Goal: Transaction & Acquisition: Purchase product/service

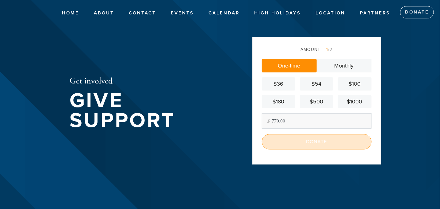
type input "770.00"
click at [321, 139] on input "Donate" at bounding box center [317, 141] width 110 height 15
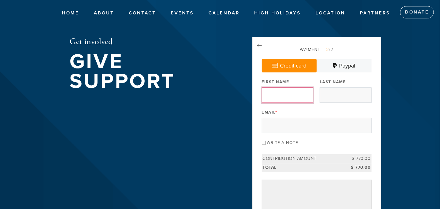
click at [308, 94] on input "First Name" at bounding box center [288, 94] width 52 height 15
type input "[PERSON_NAME]"
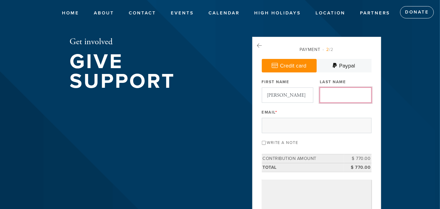
type input "Mishulovin"
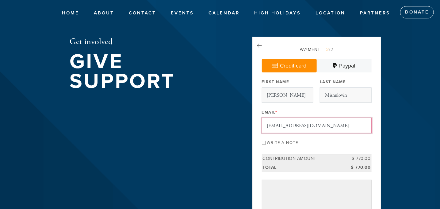
click at [327, 125] on input "chabadonfairfax@gmail.com" at bounding box center [317, 125] width 110 height 15
type input "mishfam@gmail.com"
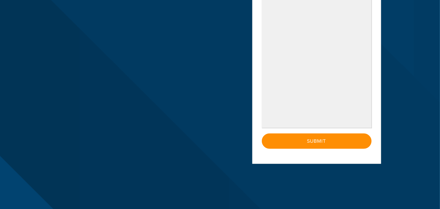
scroll to position [184, 0]
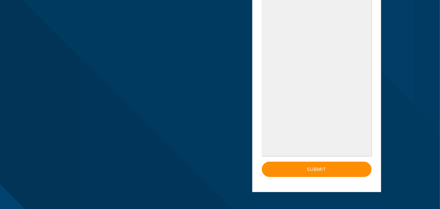
click at [384, 82] on aside "Payment 2 /2 Credit card Paypal Payment Processor Pay Later PayPal Stripe First…" at bounding box center [317, 27] width 138 height 348
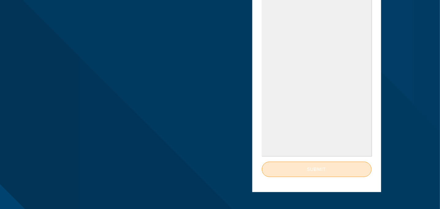
click at [315, 170] on input "Submit" at bounding box center [317, 169] width 110 height 15
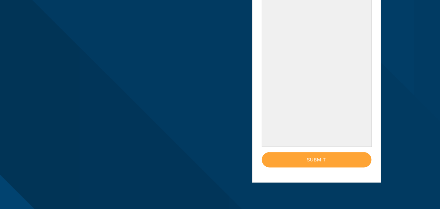
scroll to position [245, 0]
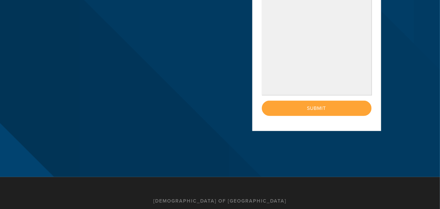
click at [317, 108] on div "< Previous Page Submit" at bounding box center [317, 108] width 110 height 15
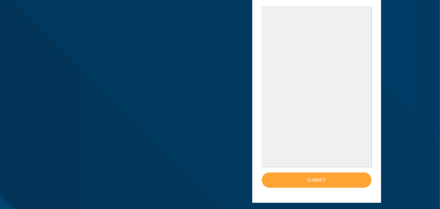
scroll to position [184, 0]
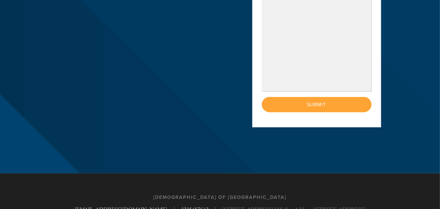
click at [320, 102] on div "< Previous Page Submit" at bounding box center [317, 104] width 110 height 15
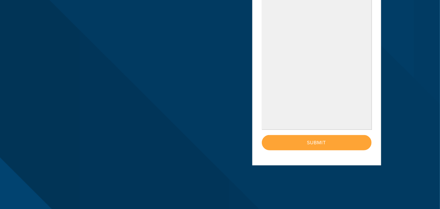
scroll to position [215, 0]
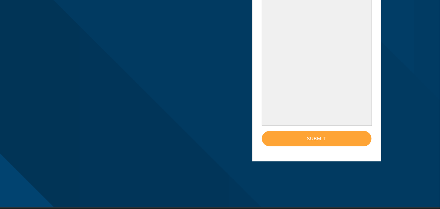
click at [318, 138] on div "< Previous Page Submit" at bounding box center [317, 138] width 110 height 15
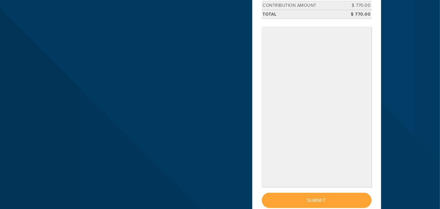
scroll to position [184, 0]
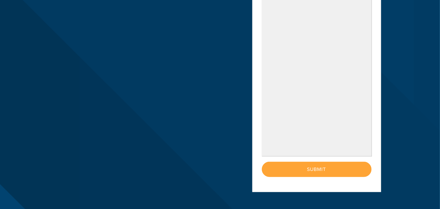
click at [321, 168] on div "< Previous Page Submit" at bounding box center [317, 169] width 110 height 15
click at [321, 167] on div "< Previous Page Submit" at bounding box center [317, 169] width 110 height 15
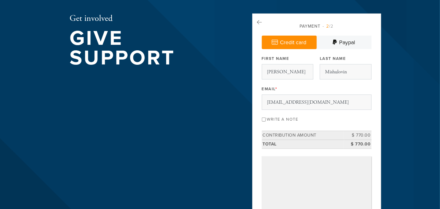
scroll to position [0, 0]
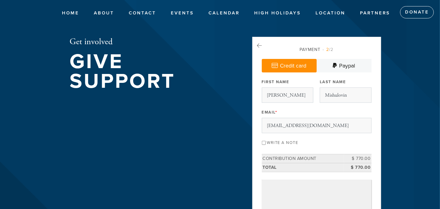
click at [262, 44] on div "Payment 2 /2 Credit card Paypal Payment Processor Pay Later PayPal Stripe First…" at bounding box center [316, 206] width 129 height 339
click at [258, 44] on icon at bounding box center [259, 46] width 5 height 6
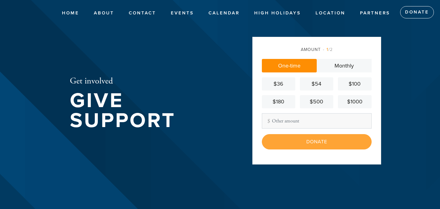
click at [310, 113] on input "Other Amount" at bounding box center [317, 120] width 110 height 15
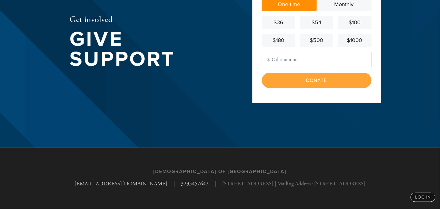
type input "770.00"
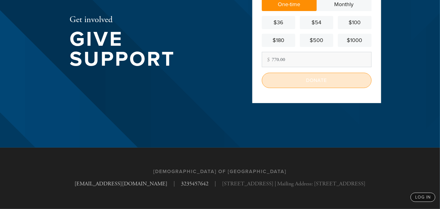
click at [326, 86] on input "Donate" at bounding box center [317, 80] width 110 height 15
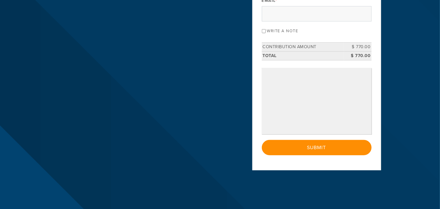
scroll to position [123, 0]
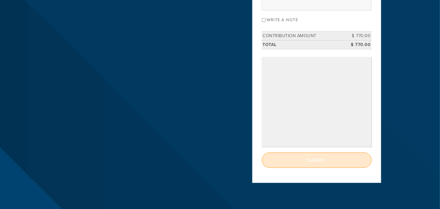
click at [318, 160] on input "Submit" at bounding box center [317, 159] width 110 height 15
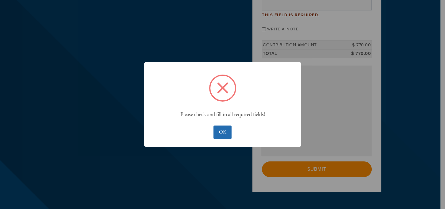
click at [218, 127] on button "OK" at bounding box center [222, 131] width 18 height 13
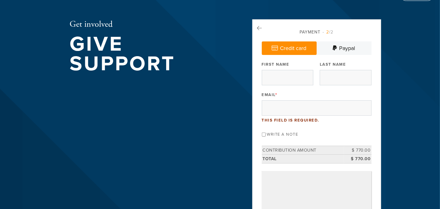
scroll to position [0, 0]
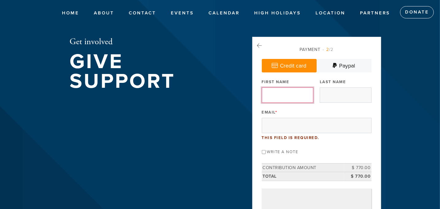
click at [304, 95] on input "First Name" at bounding box center [288, 94] width 52 height 15
type input "Joseph"
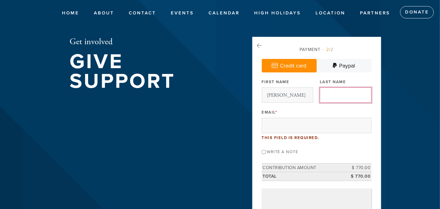
type input "Mishulovin"
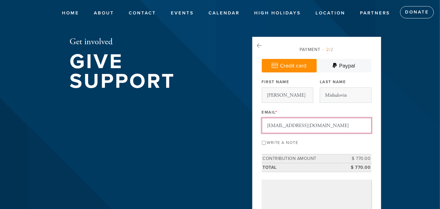
click at [334, 129] on input "chabadonfairfax@gmail.com" at bounding box center [317, 125] width 110 height 15
type input "mishfam@gmail.com"
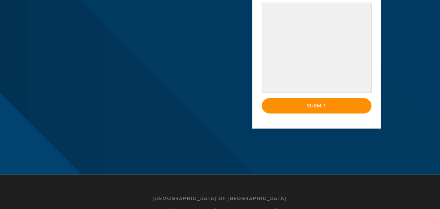
scroll to position [184, 0]
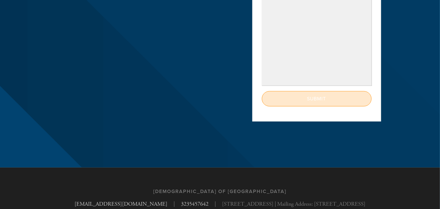
click at [322, 101] on input "Submit" at bounding box center [317, 98] width 110 height 15
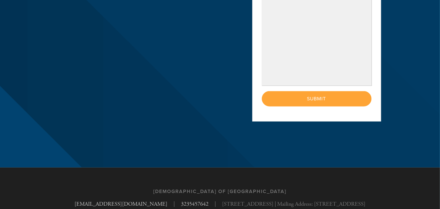
click at [324, 97] on div "< Previous Page Submit" at bounding box center [317, 98] width 110 height 15
click at [308, 96] on div "< Previous Page Submit" at bounding box center [317, 98] width 110 height 15
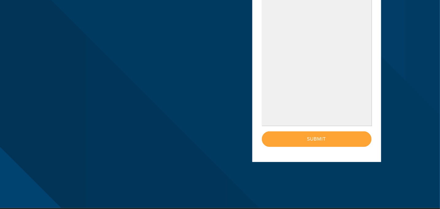
scroll to position [215, 0]
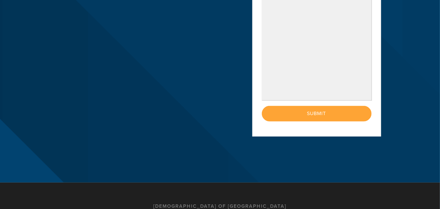
click at [314, 112] on div "< Previous Page Submit" at bounding box center [317, 113] width 110 height 15
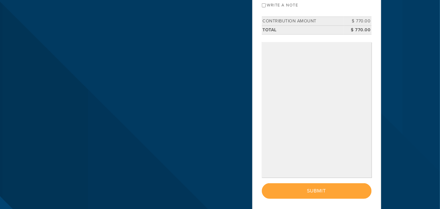
scroll to position [153, 0]
